Goal: Entertainment & Leisure: Consume media (video, audio)

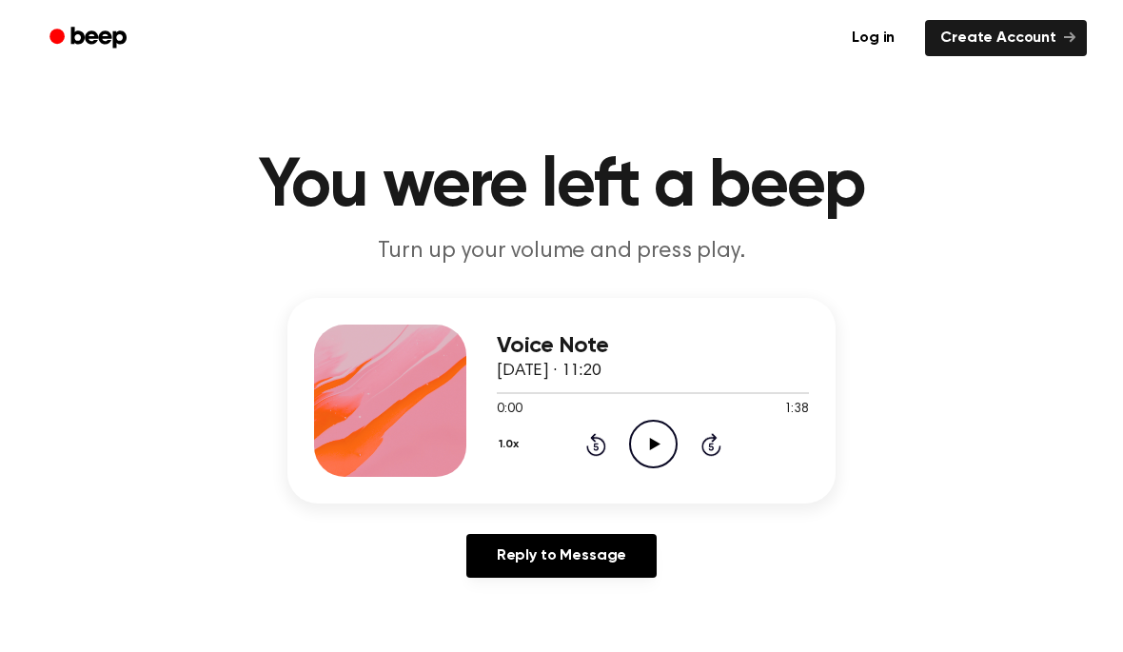
click at [655, 440] on icon "Play Audio" at bounding box center [653, 444] width 49 height 49
click at [654, 442] on icon "Pause Audio" at bounding box center [653, 444] width 49 height 49
click at [659, 445] on icon "Play Audio" at bounding box center [653, 444] width 49 height 49
click at [660, 450] on icon "Pause Audio" at bounding box center [653, 444] width 49 height 49
click at [663, 461] on icon "Play Audio" at bounding box center [653, 444] width 49 height 49
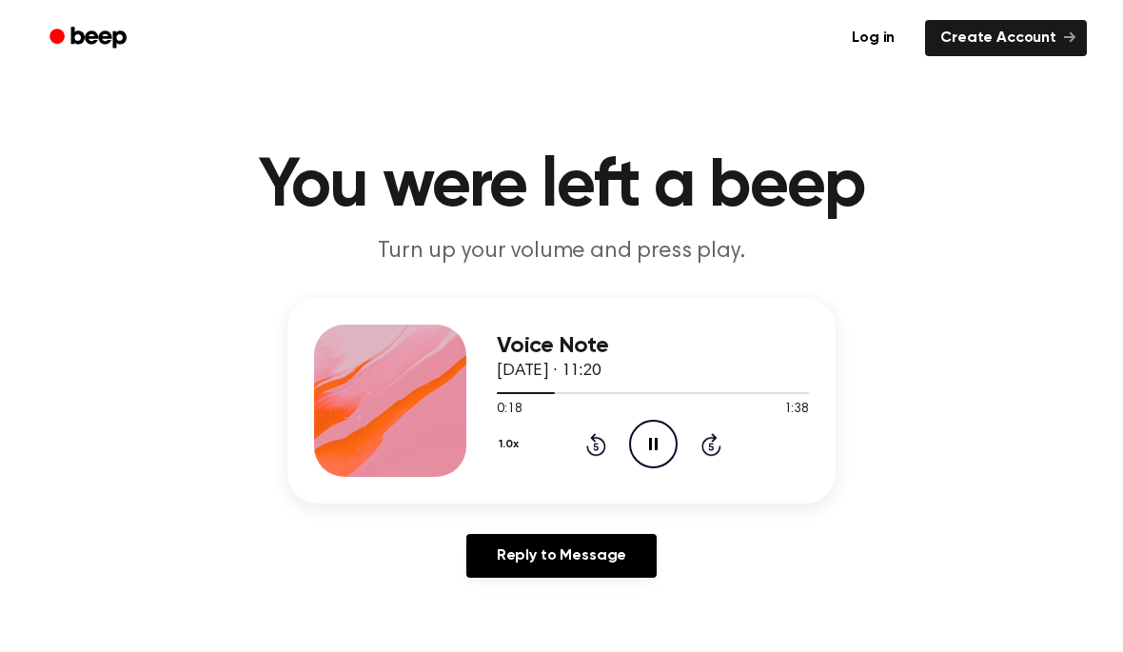
click at [1061, 577] on div "Voice Note [DATE] · 11:20 0:18 1:38 Your browser does not support the [object O…" at bounding box center [561, 445] width 1077 height 295
click at [601, 447] on icon "Rewind 5 seconds" at bounding box center [595, 444] width 21 height 25
click at [601, 446] on icon "Rewind 5 seconds" at bounding box center [595, 444] width 21 height 25
click at [604, 447] on icon at bounding box center [596, 444] width 20 height 23
click at [617, 458] on div "1.0x Rewind 5 seconds Pause Audio Skip 5 seconds" at bounding box center [653, 444] width 312 height 49
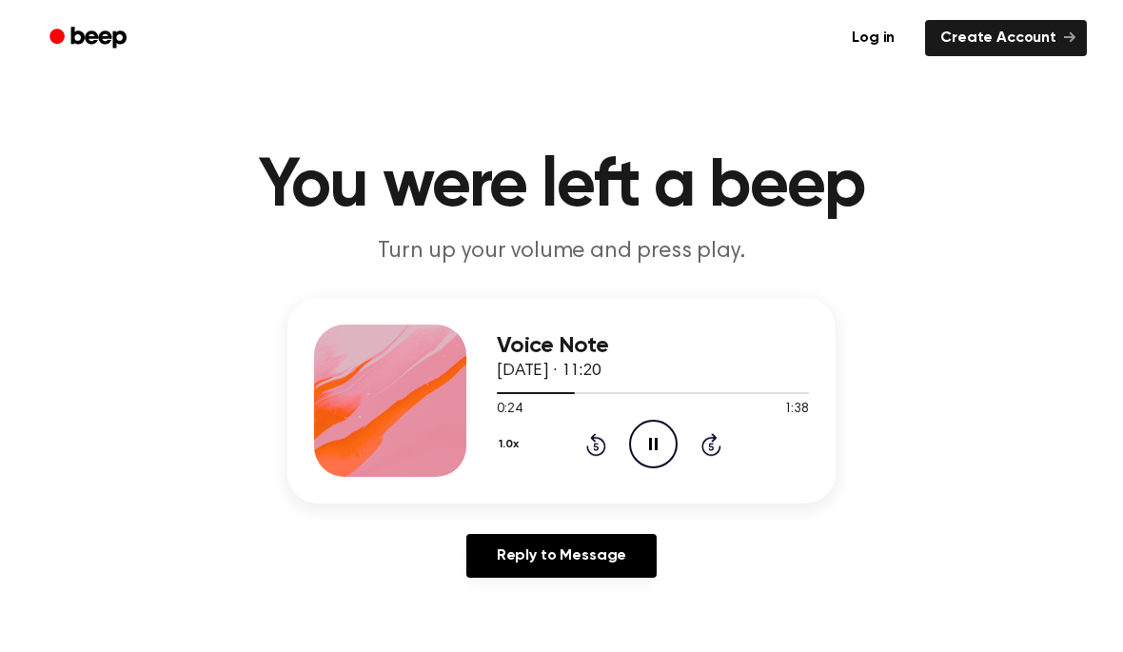
click at [607, 456] on div "1.0x Rewind 5 seconds Pause Audio Skip 5 seconds" at bounding box center [653, 444] width 312 height 49
click at [598, 443] on icon "Rewind 5 seconds" at bounding box center [595, 444] width 21 height 25
click at [605, 453] on icon "Rewind 5 seconds" at bounding box center [595, 444] width 21 height 25
click at [596, 443] on icon at bounding box center [595, 447] width 5 height 8
click at [598, 439] on icon at bounding box center [596, 444] width 20 height 23
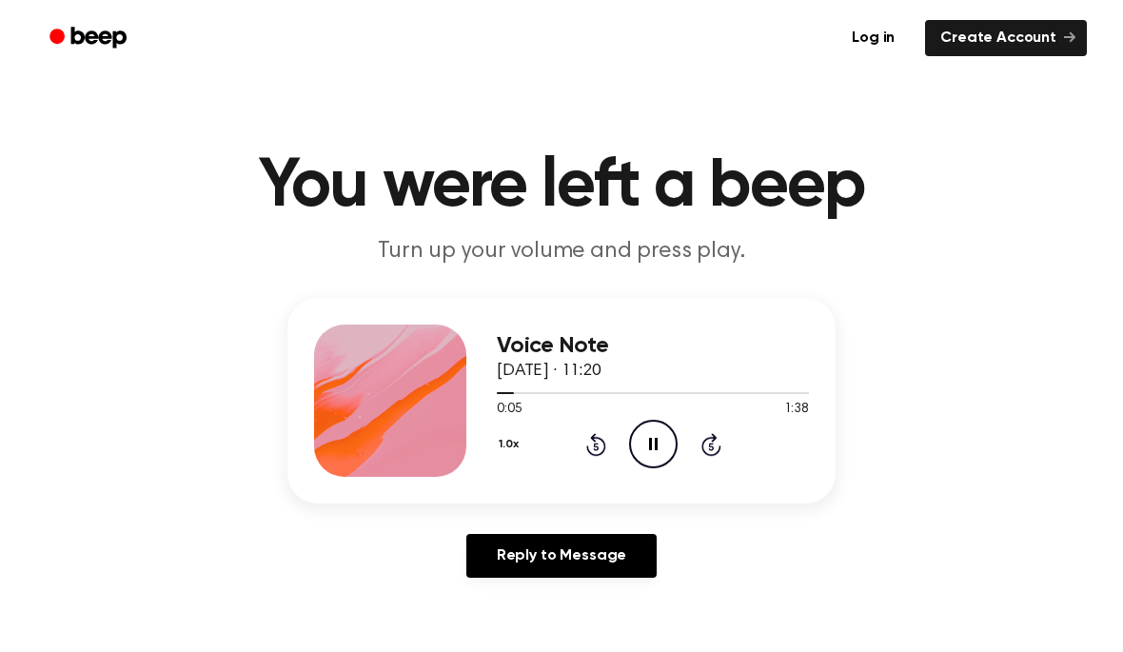
click at [604, 440] on icon "Rewind 5 seconds" at bounding box center [595, 444] width 21 height 25
click at [614, 448] on div "1.0x Rewind 5 seconds Pause Audio Skip 5 seconds" at bounding box center [653, 444] width 312 height 49
click at [605, 443] on icon at bounding box center [596, 444] width 20 height 23
click at [604, 441] on icon at bounding box center [596, 444] width 20 height 23
click at [659, 442] on icon "Pause Audio" at bounding box center [653, 444] width 49 height 49
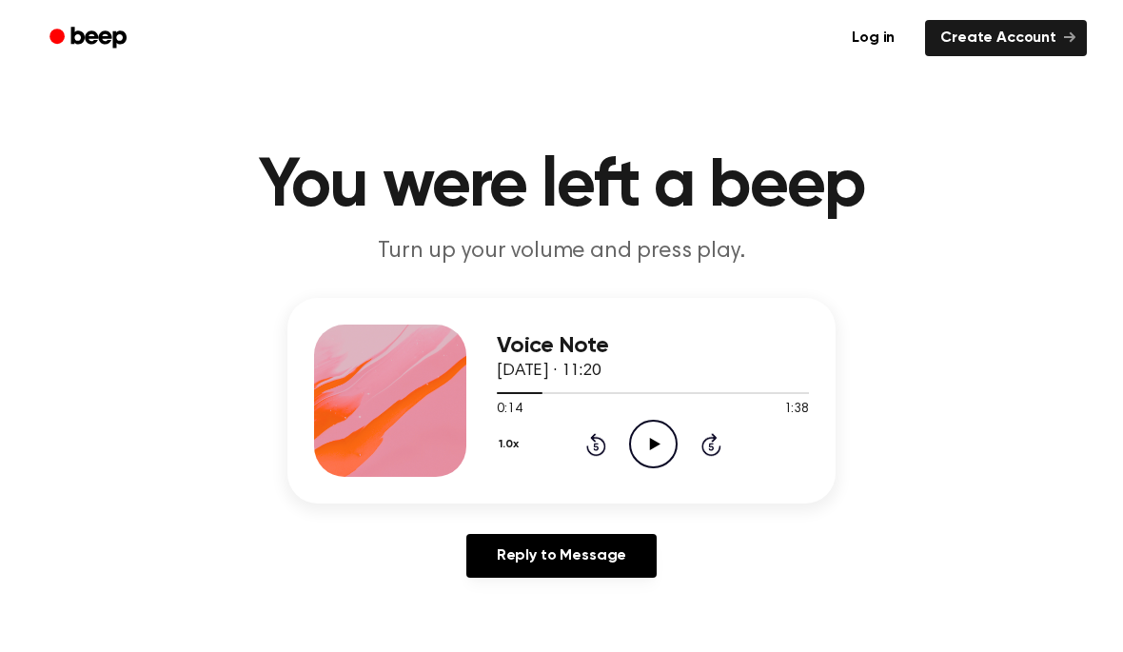
click at [680, 422] on div "1.0x Rewind 5 seconds Play Audio Skip 5 seconds" at bounding box center [653, 444] width 312 height 49
click at [688, 424] on div "1.0x Rewind 5 seconds Play Audio Skip 5 seconds" at bounding box center [653, 444] width 312 height 49
click at [648, 440] on icon "Play Audio" at bounding box center [653, 444] width 49 height 49
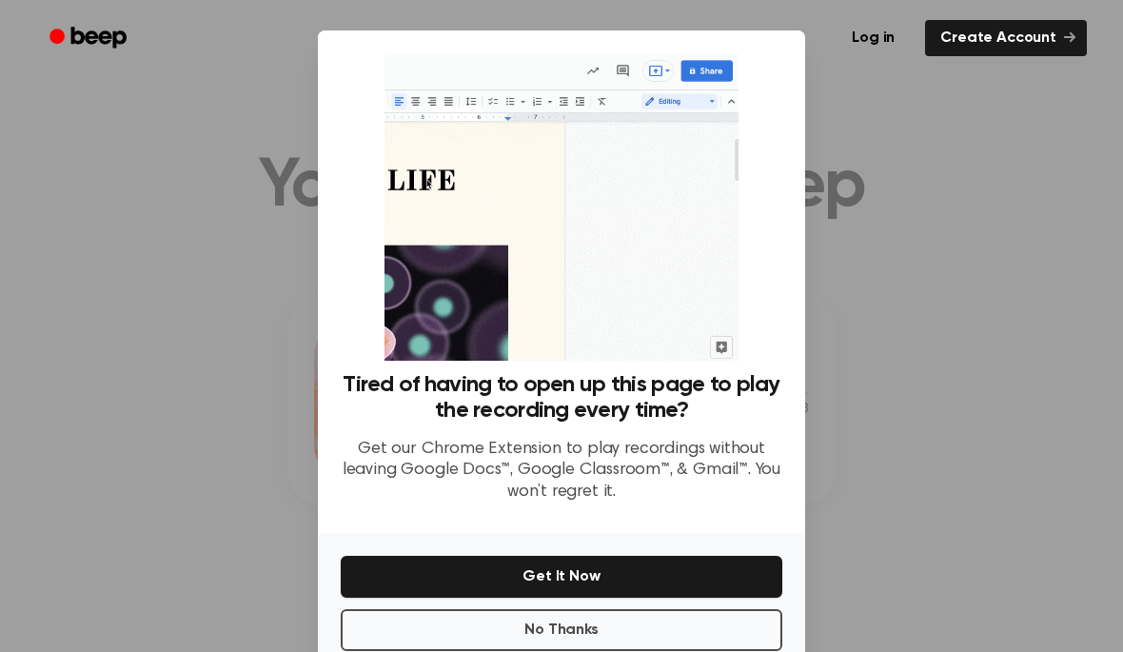
click at [922, 264] on div at bounding box center [561, 326] width 1123 height 652
click at [636, 625] on button "No Thanks" at bounding box center [562, 630] width 442 height 42
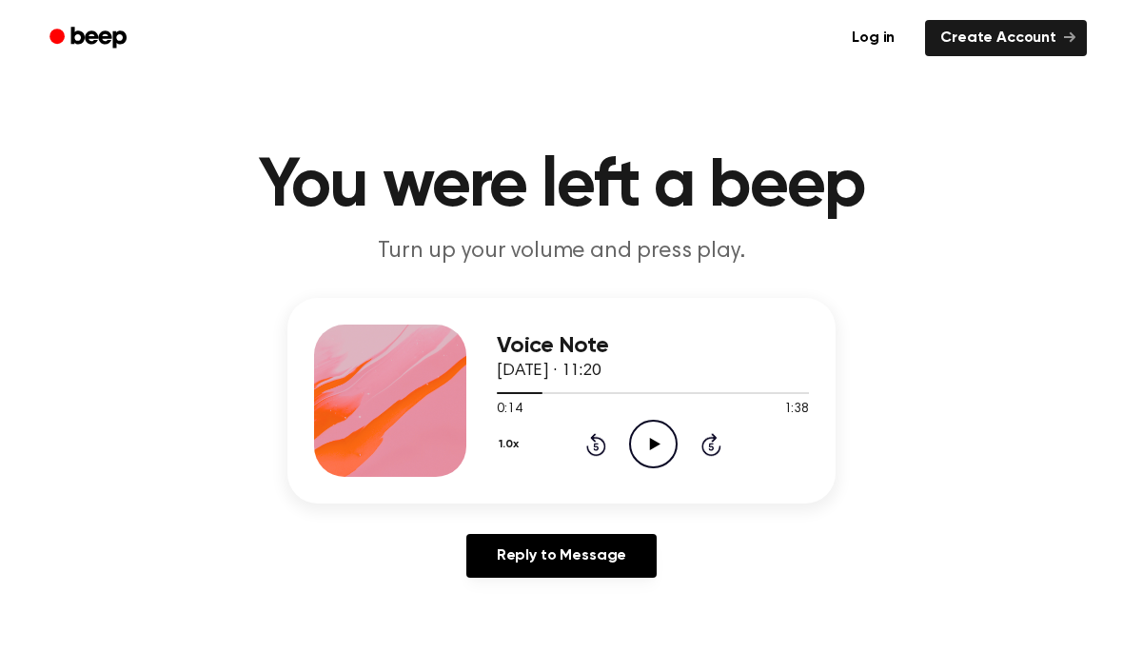
click at [654, 443] on icon at bounding box center [654, 444] width 10 height 12
click at [664, 435] on icon "Pause Audio" at bounding box center [653, 444] width 49 height 49
click at [645, 443] on icon "Play Audio" at bounding box center [653, 444] width 49 height 49
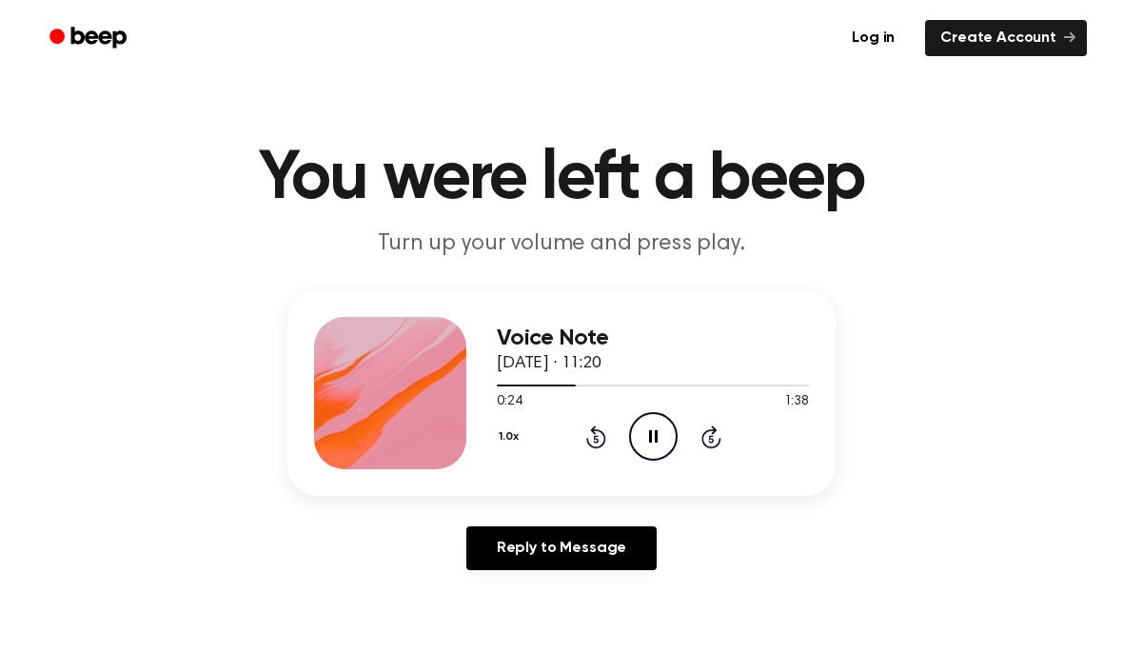
click at [659, 456] on icon "Pause Audio" at bounding box center [653, 436] width 49 height 49
click at [595, 433] on icon at bounding box center [596, 436] width 20 height 23
click at [637, 435] on icon "Play Audio" at bounding box center [653, 436] width 49 height 49
click at [644, 448] on icon "Pause Audio" at bounding box center [653, 436] width 49 height 49
click at [651, 454] on icon "Play Audio" at bounding box center [653, 436] width 49 height 49
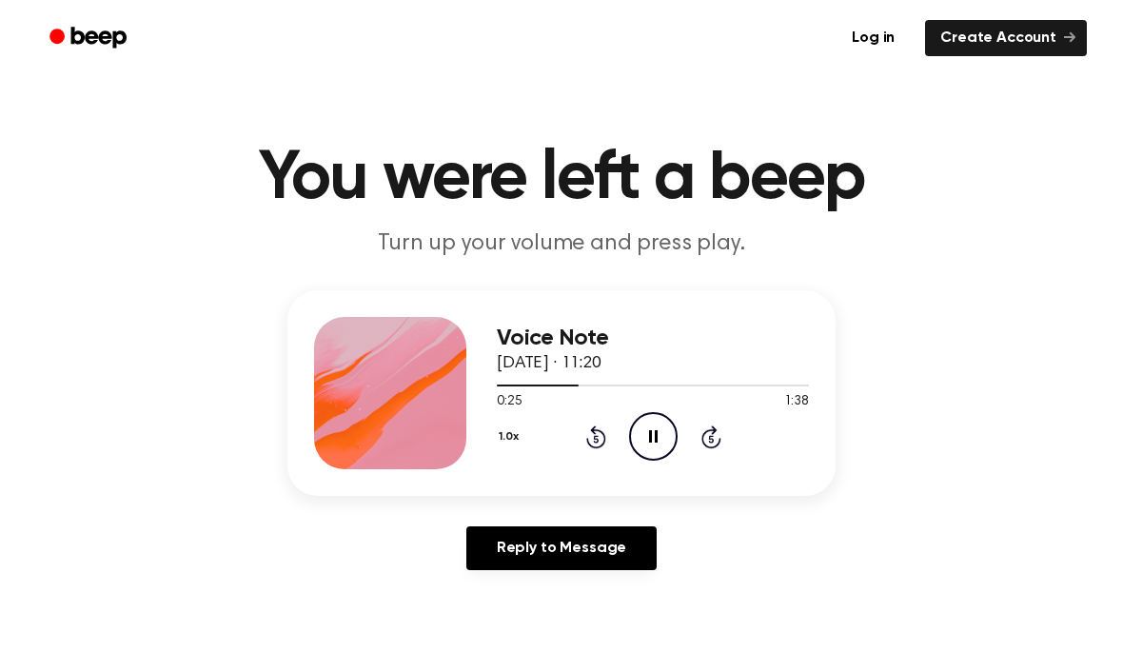
click at [660, 452] on icon "Pause Audio" at bounding box center [653, 436] width 49 height 49
click at [660, 454] on icon "Play Audio" at bounding box center [653, 436] width 49 height 49
click at [662, 426] on icon "Pause Audio" at bounding box center [653, 436] width 49 height 49
click at [667, 447] on icon "Play Audio" at bounding box center [653, 436] width 49 height 49
click at [649, 442] on icon at bounding box center [653, 436] width 9 height 12
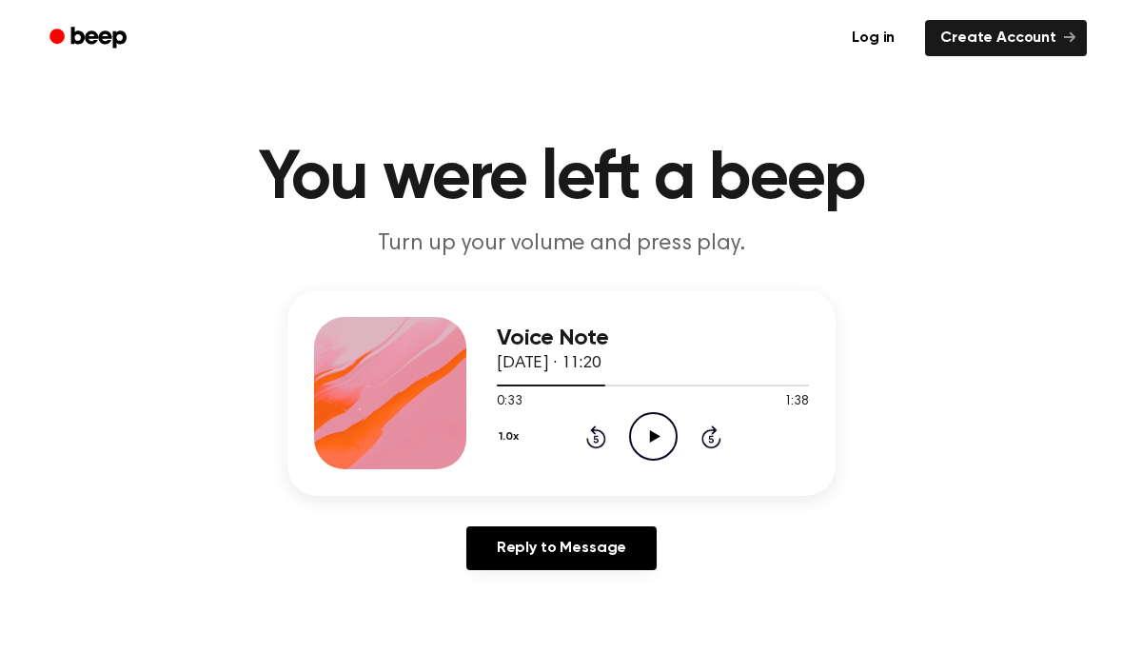
click at [649, 444] on icon "Play Audio" at bounding box center [653, 436] width 49 height 49
click at [645, 428] on icon "Pause Audio" at bounding box center [653, 436] width 49 height 49
click at [644, 430] on icon "Play Audio" at bounding box center [653, 436] width 49 height 49
click at [660, 436] on icon "Pause Audio" at bounding box center [653, 436] width 49 height 49
click at [660, 442] on icon "Play Audio" at bounding box center [653, 436] width 49 height 49
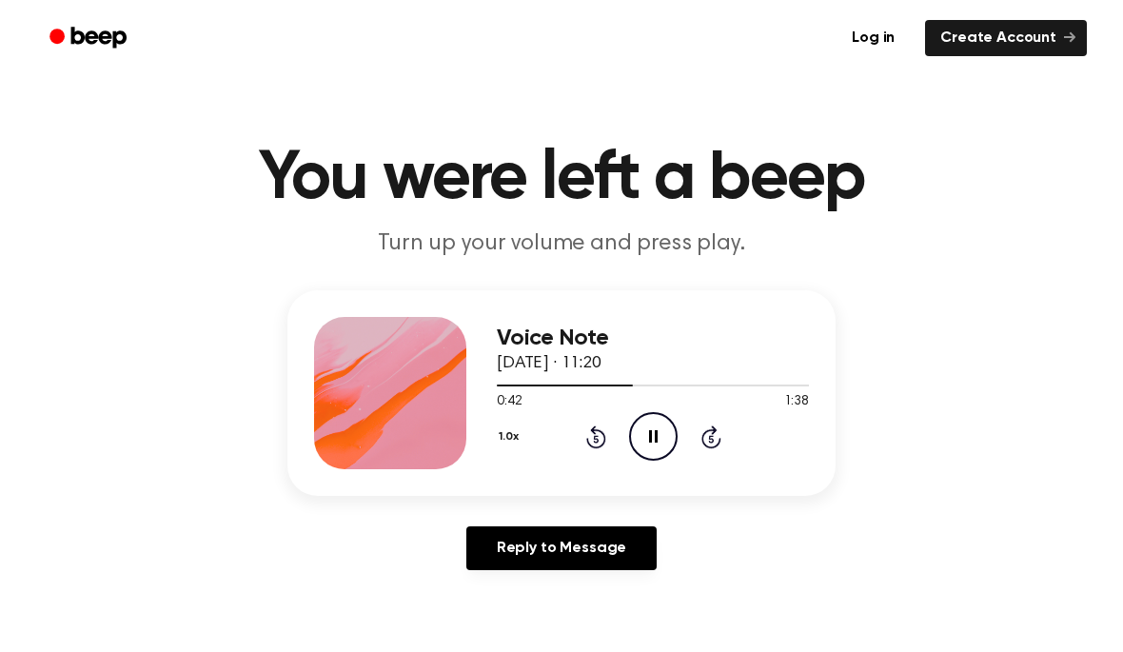
click at [654, 430] on icon "Pause Audio" at bounding box center [653, 436] width 49 height 49
click at [598, 439] on icon at bounding box center [595, 439] width 5 height 8
click at [653, 433] on icon at bounding box center [654, 436] width 10 height 12
click at [659, 435] on icon "Pause Audio" at bounding box center [653, 436] width 49 height 49
click at [659, 432] on icon "Play Audio" at bounding box center [653, 436] width 49 height 49
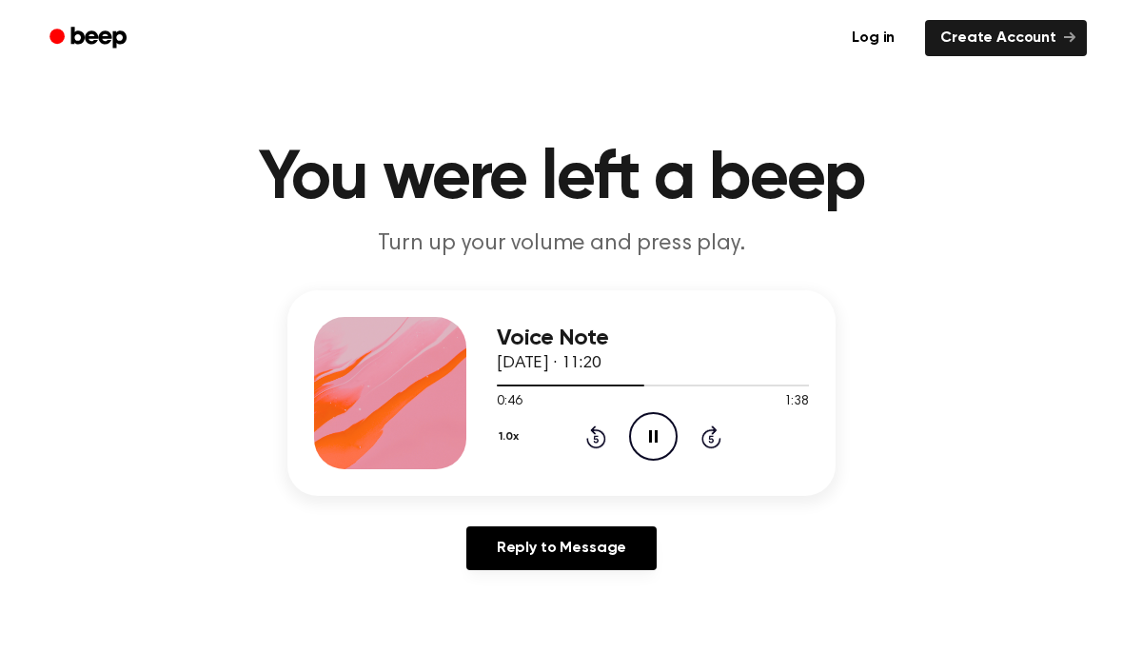
click at [672, 446] on icon "Pause Audio" at bounding box center [653, 436] width 49 height 49
click at [648, 425] on icon "Play Audio" at bounding box center [653, 436] width 49 height 49
click at [651, 437] on icon at bounding box center [653, 436] width 9 height 12
click at [604, 440] on icon at bounding box center [596, 436] width 20 height 23
click at [586, 448] on icon "Rewind 5 seconds" at bounding box center [595, 436] width 21 height 25
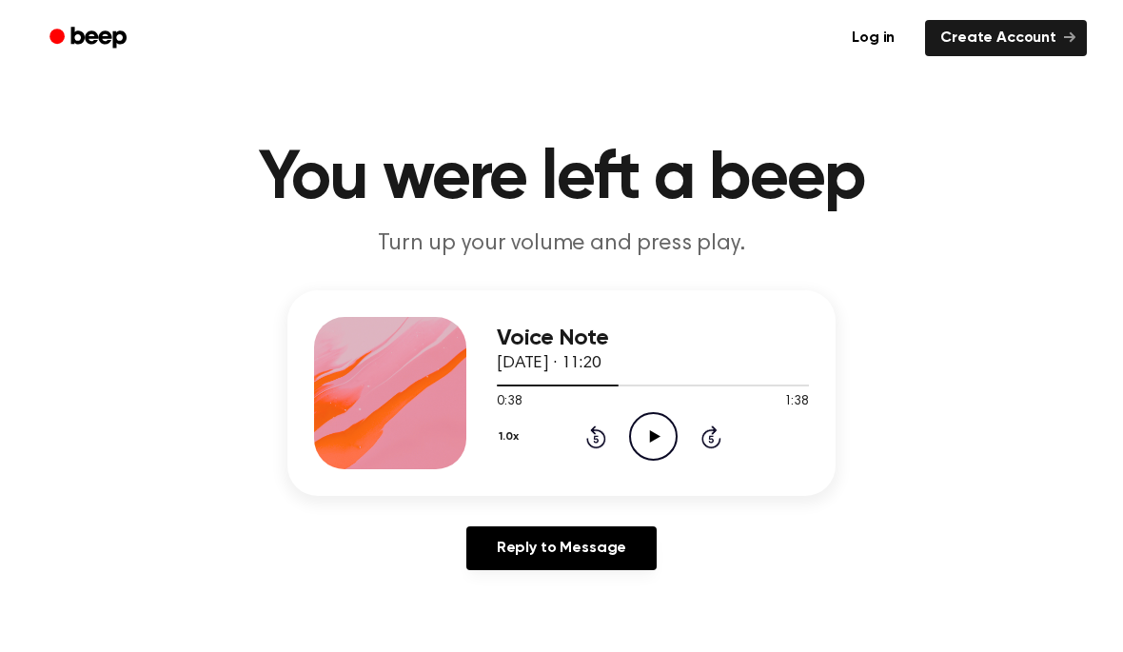
click at [656, 446] on icon "Play Audio" at bounding box center [653, 436] width 49 height 49
click at [654, 425] on icon "Pause Audio" at bounding box center [653, 436] width 49 height 49
